Goal: Use online tool/utility: Utilize a website feature to perform a specific function

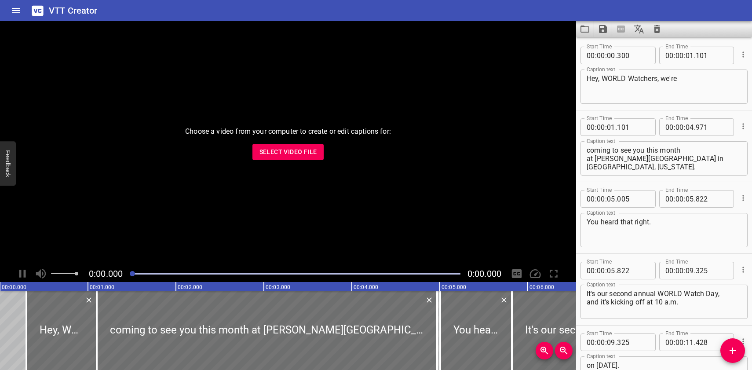
scroll to position [13197, 0]
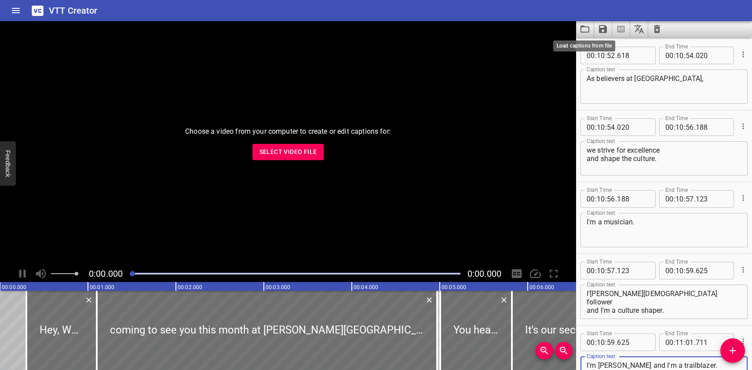
click at [585, 27] on icon "Load captions from file" at bounding box center [585, 29] width 9 height 7
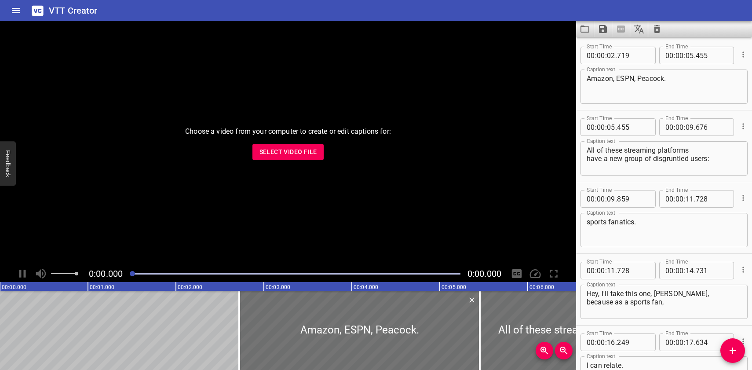
scroll to position [1434, 0]
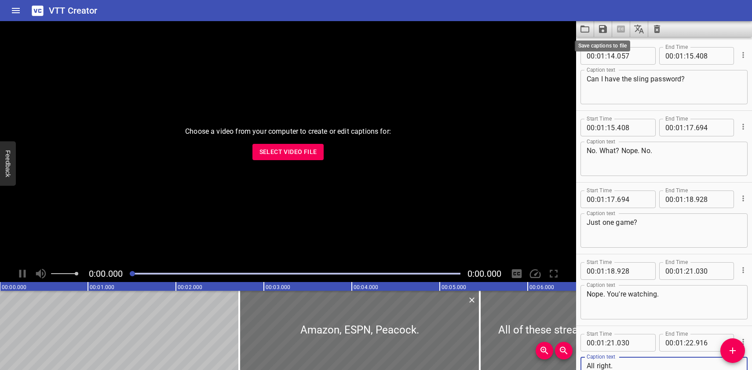
type textarea "All right. Is there room on your couch for us?"
click at [604, 29] on icon "Save captions to file" at bounding box center [603, 29] width 8 height 8
click at [606, 44] on li "Save to VTT file" at bounding box center [626, 48] width 65 height 16
click at [584, 30] on icon "Load captions from file" at bounding box center [585, 29] width 11 height 11
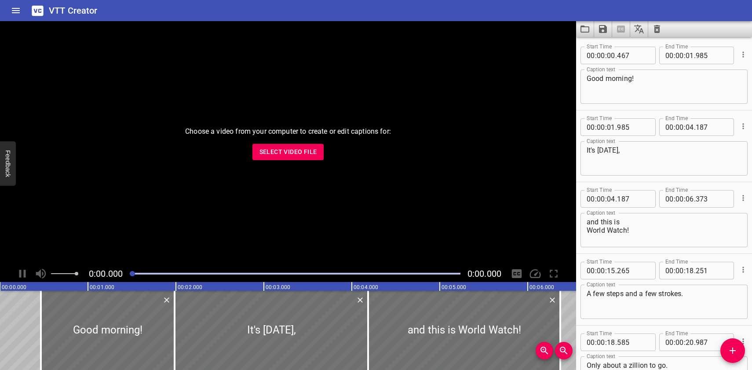
scroll to position [12838, 0]
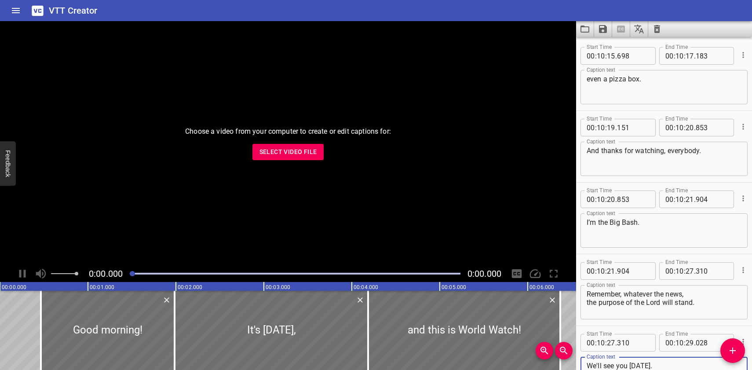
type textarea "We'll see you [DATE]."
click at [601, 30] on icon "Save captions to file" at bounding box center [603, 29] width 8 height 8
click at [599, 48] on li "Save to VTT file" at bounding box center [626, 48] width 65 height 16
click at [587, 27] on icon "Load captions from file" at bounding box center [585, 29] width 9 height 7
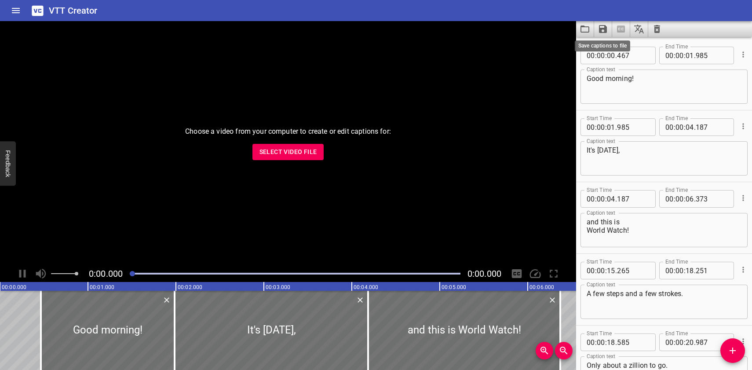
scroll to position [12910, 0]
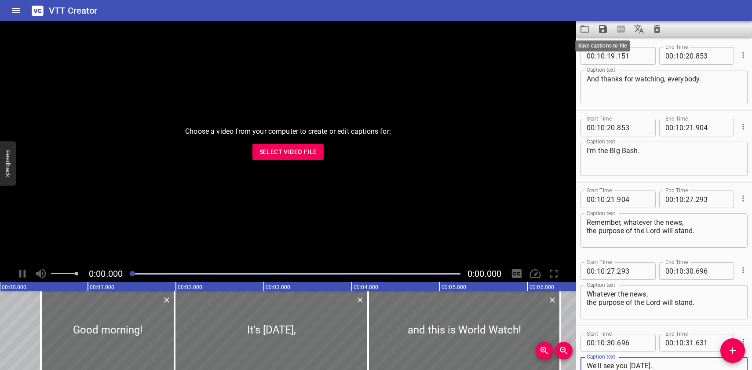
type textarea "We'll see you [DATE]."
click at [603, 28] on icon "Save captions to file" at bounding box center [603, 29] width 8 height 8
click at [606, 46] on li "Save to VTT file" at bounding box center [626, 48] width 65 height 16
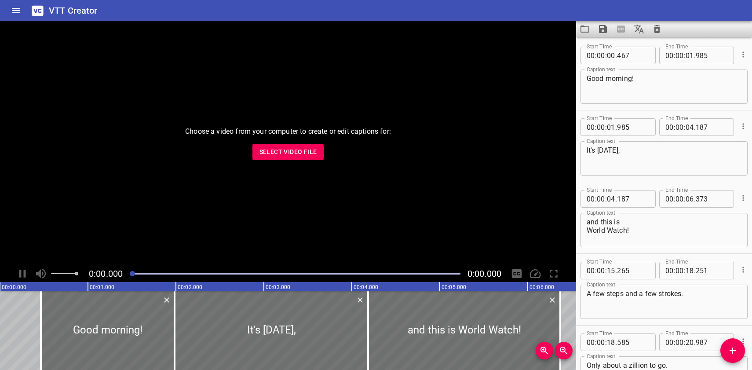
scroll to position [12910, 0]
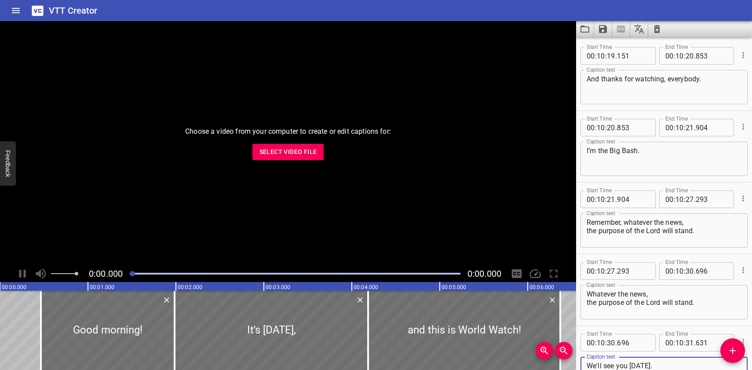
click at [588, 28] on icon "Load captions from file" at bounding box center [585, 29] width 11 height 11
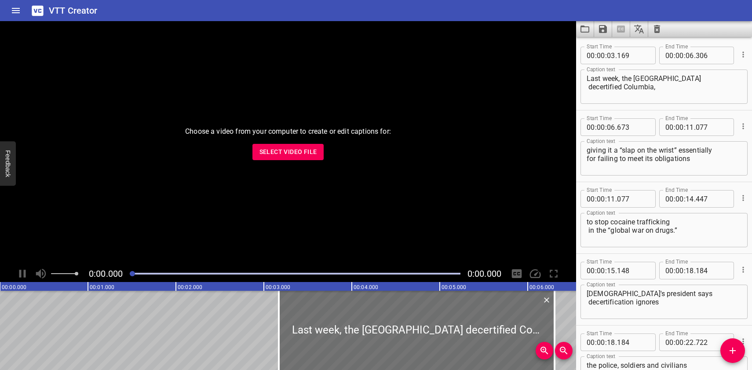
scroll to position [3227, 0]
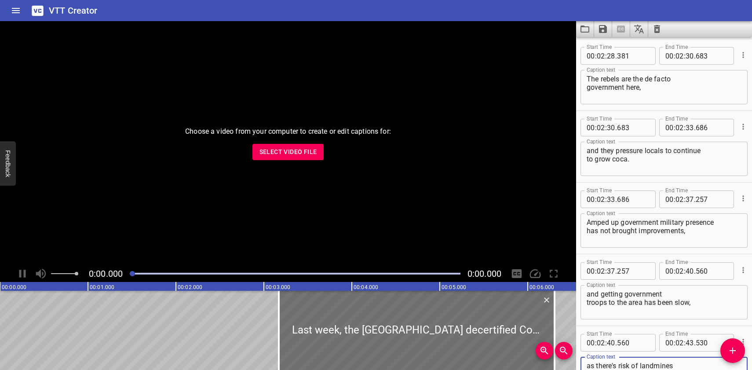
type textarea "as there's risk of landmines and of drone attacks."
click at [605, 29] on icon "Save captions to file" at bounding box center [603, 29] width 8 height 8
click at [605, 48] on li "Save to VTT file" at bounding box center [626, 48] width 65 height 16
